Goal: Obtain resource: Obtain resource

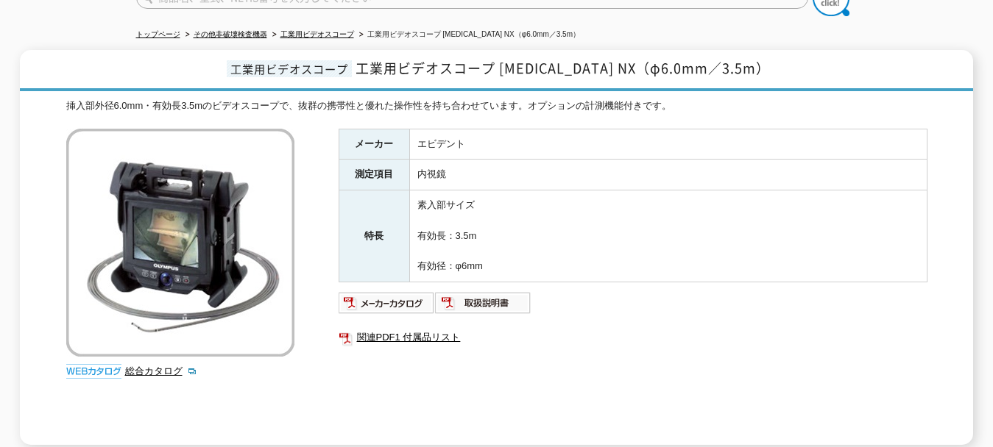
scroll to position [147, 0]
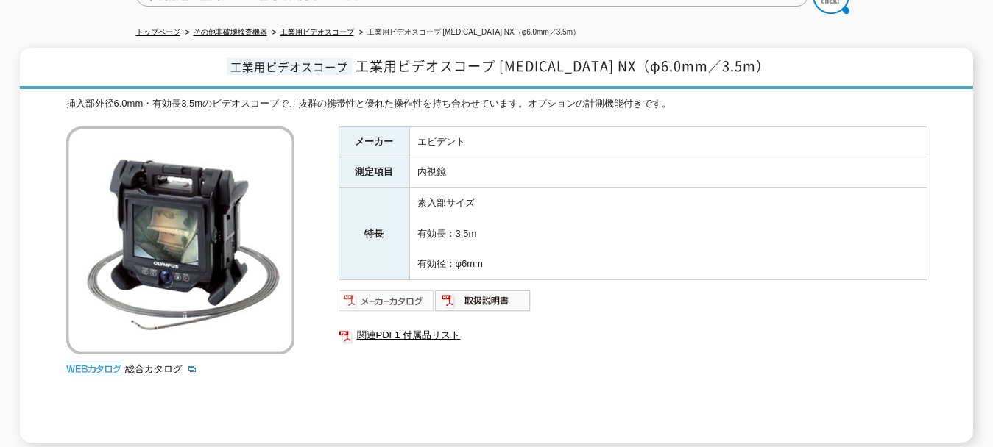
click at [408, 289] on img at bounding box center [387, 301] width 96 height 24
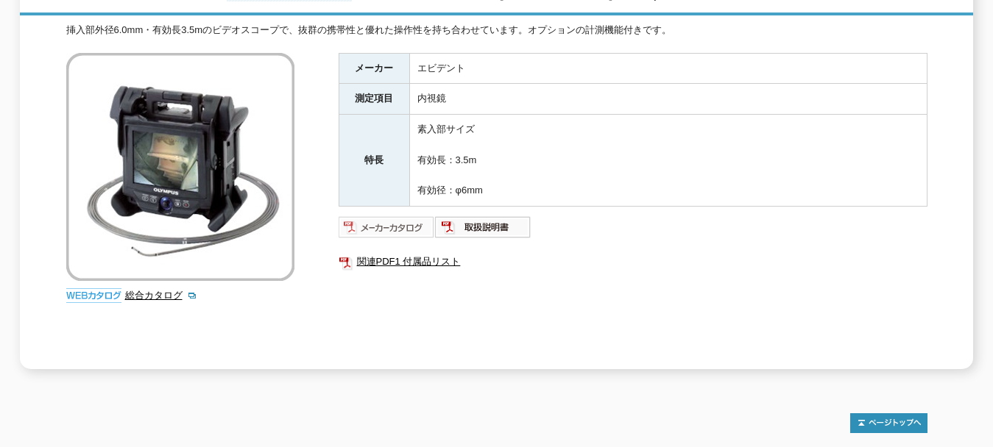
click at [386, 221] on img at bounding box center [387, 228] width 96 height 24
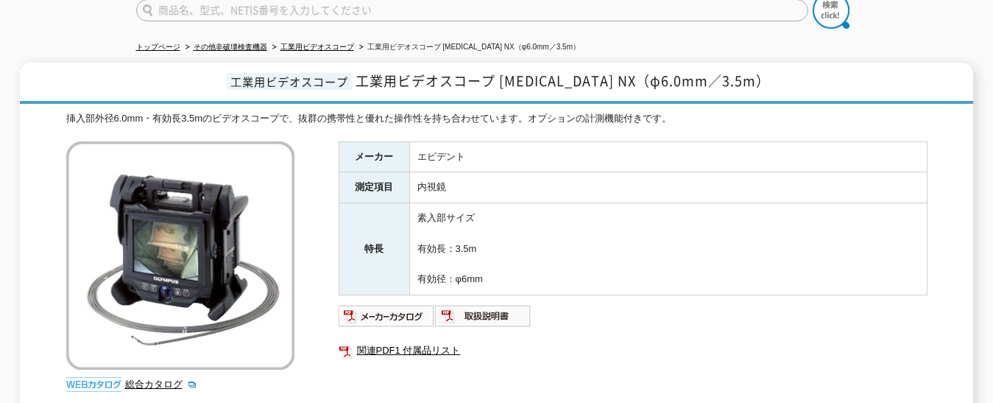
scroll to position [221, 0]
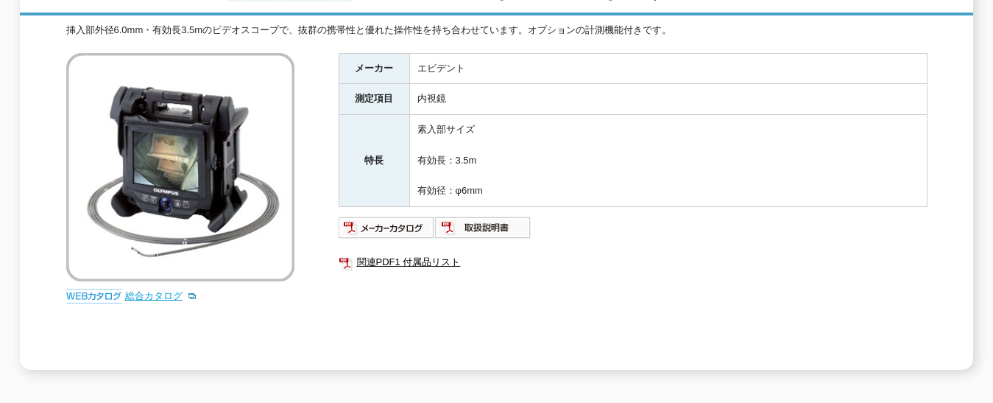
click at [160, 290] on link "総合カタログ" at bounding box center [161, 295] width 72 height 11
click at [387, 218] on img at bounding box center [387, 228] width 96 height 24
